Goal: Task Accomplishment & Management: Manage account settings

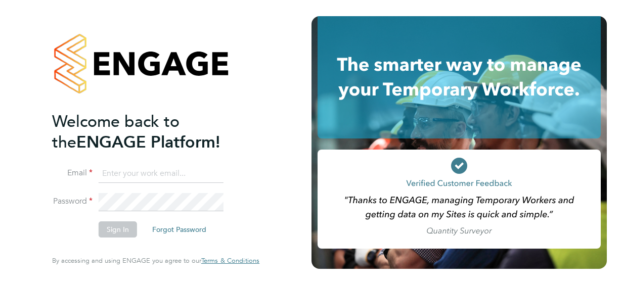
type input "[EMAIL_ADDRESS][DOMAIN_NAME]"
click at [113, 234] on button "Sign In" at bounding box center [118, 230] width 38 height 16
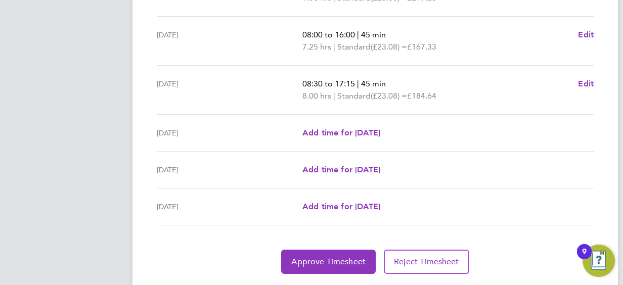
scroll to position [425, 0]
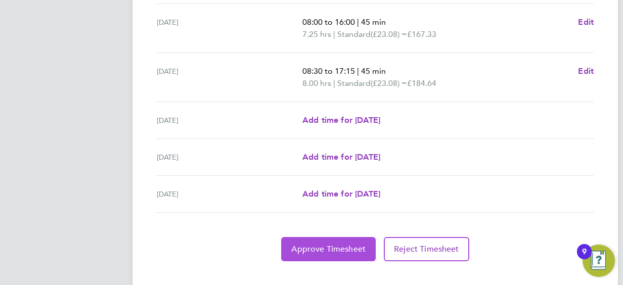
click at [315, 240] on button "Approve Timesheet" at bounding box center [328, 249] width 95 height 24
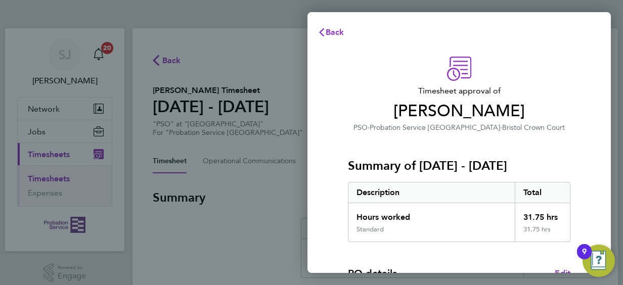
click at [561, 117] on span "Holly Coombs" at bounding box center [459, 111] width 223 height 20
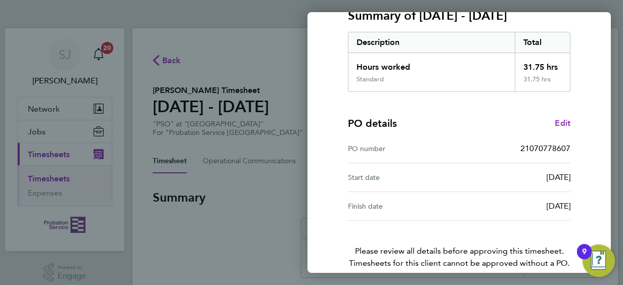
scroll to position [198, 0]
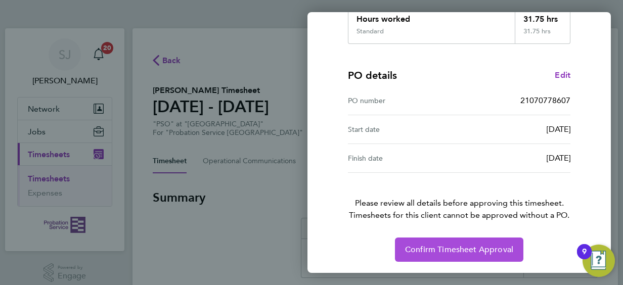
click at [459, 251] on span "Confirm Timesheet Approval" at bounding box center [459, 250] width 108 height 10
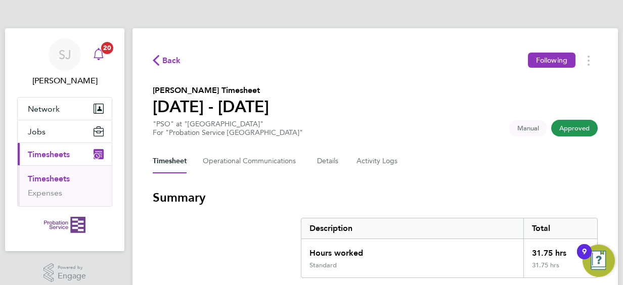
click at [100, 52] on icon "Main navigation" at bounding box center [99, 54] width 12 height 12
